Goal: Find specific page/section: Find specific page/section

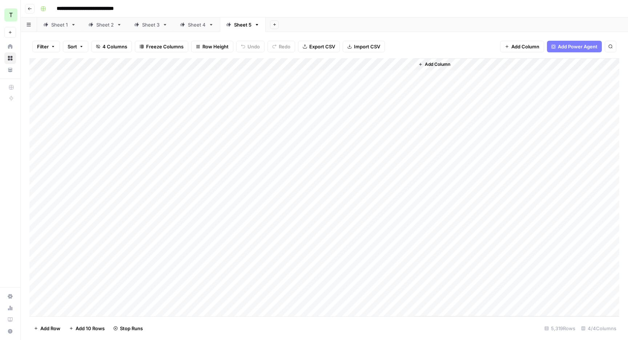
click at [62, 29] on link "Sheet 1" at bounding box center [59, 24] width 45 height 15
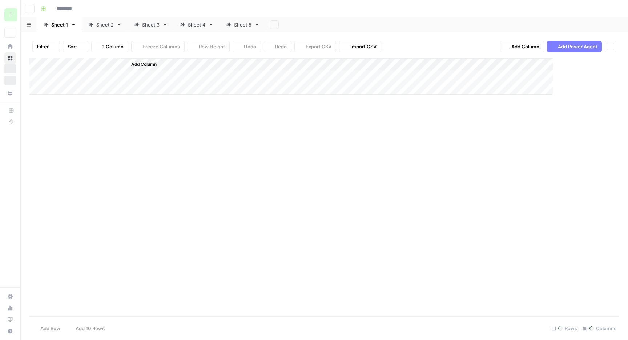
type input "**********"
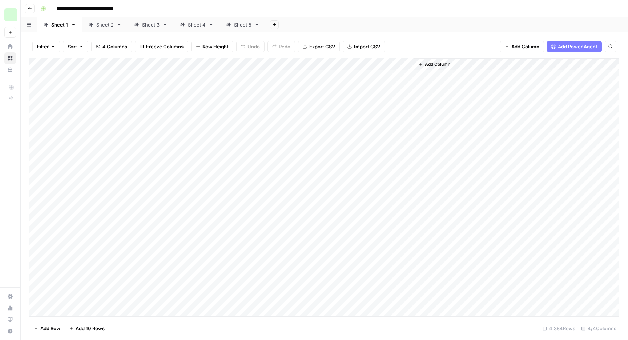
click at [104, 19] on link "Sheet 2" at bounding box center [105, 24] width 46 height 15
click at [151, 24] on div "Sheet 3" at bounding box center [150, 24] width 17 height 7
